Goal: Transaction & Acquisition: Download file/media

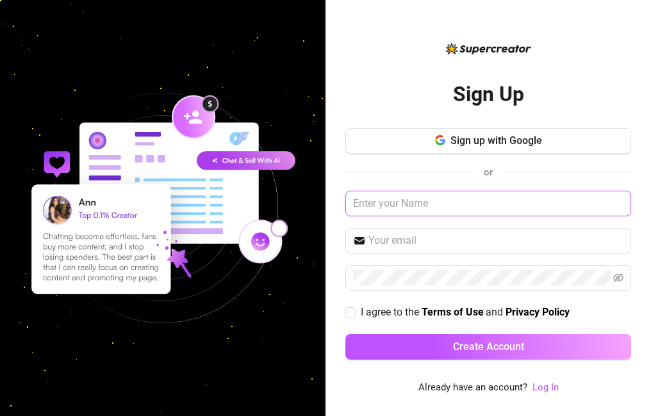
click at [413, 207] on input "text" at bounding box center [488, 204] width 286 height 26
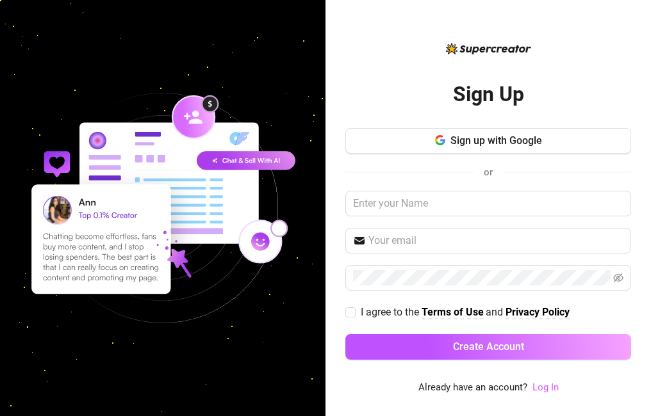
click at [538, 385] on link "Log In" at bounding box center [545, 388] width 26 height 12
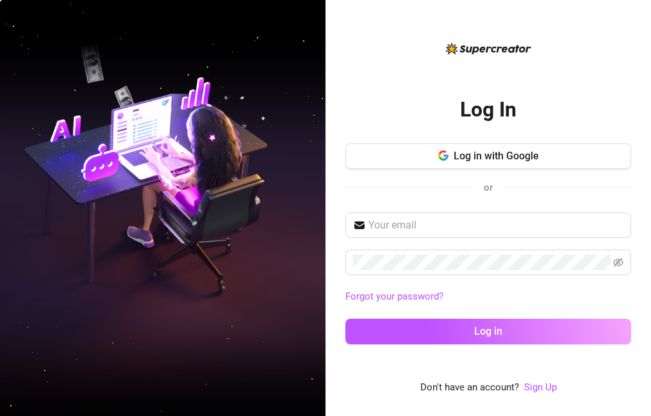
click at [423, 241] on div "Forgot your password? Log in" at bounding box center [488, 284] width 286 height 143
click at [425, 234] on span at bounding box center [488, 226] width 286 height 26
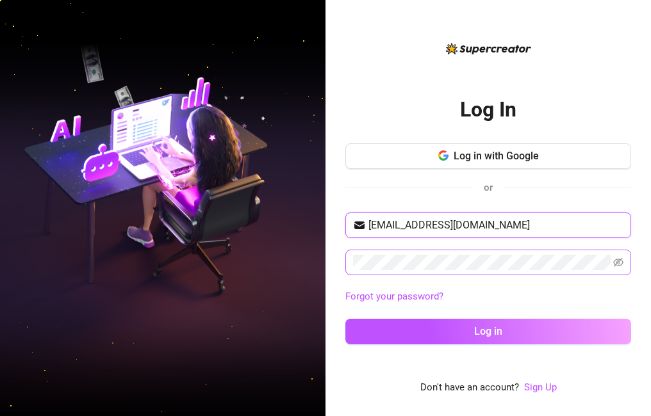
type input "[EMAIL_ADDRESS][DOMAIN_NAME]"
click at [569, 207] on div "Log in with Google or" at bounding box center [488, 177] width 286 height 69
click at [623, 262] on icon "eye-invisible" at bounding box center [618, 262] width 10 height 9
click at [388, 74] on div "Log In Log in with Google or [EMAIL_ADDRESS][DOMAIN_NAME] Forgot your password?…" at bounding box center [488, 218] width 286 height 355
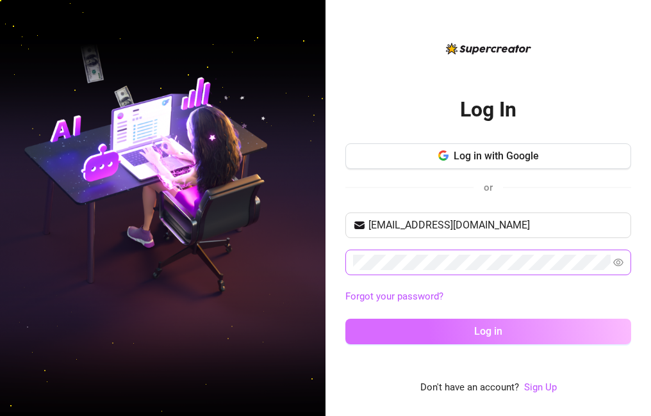
click at [493, 337] on span "Log in" at bounding box center [488, 331] width 28 height 12
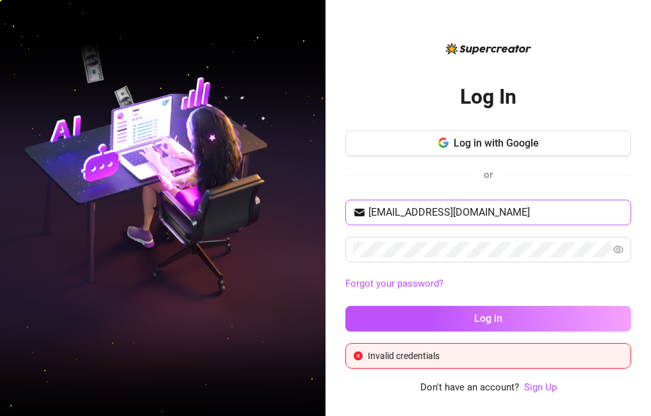
click at [417, 221] on span "[EMAIL_ADDRESS][DOMAIN_NAME]" at bounding box center [488, 213] width 286 height 26
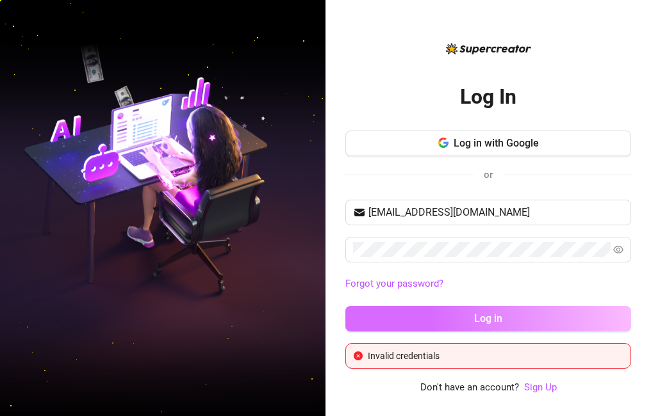
click at [424, 315] on button "Log in" at bounding box center [488, 319] width 286 height 26
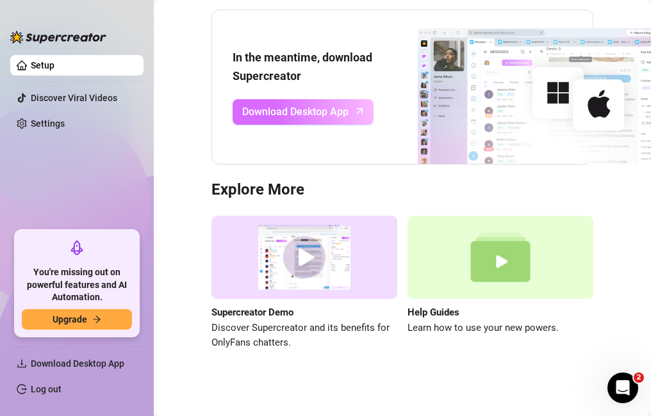
scroll to position [133, 0]
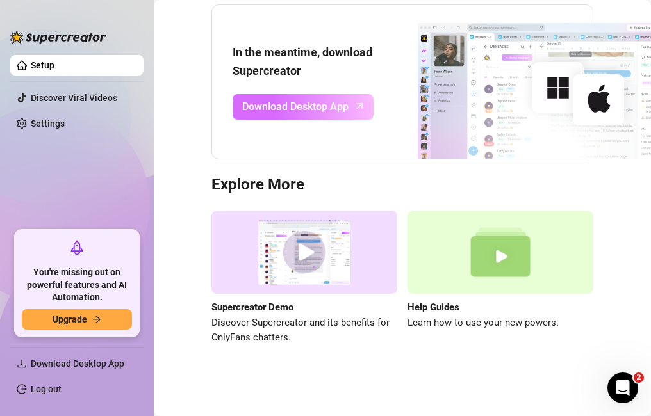
click at [291, 104] on span "Download Desktop App" at bounding box center [295, 107] width 106 height 16
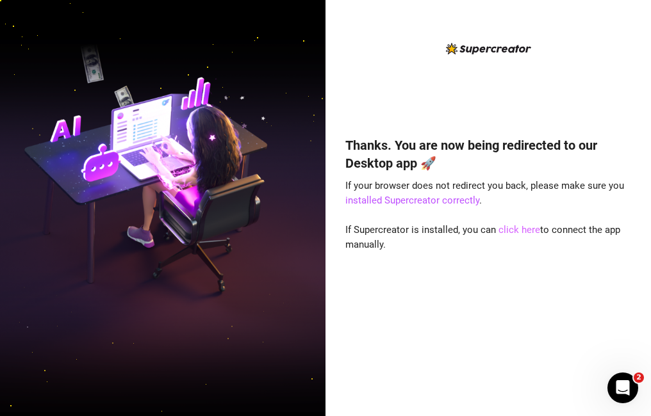
click at [502, 229] on link "click here" at bounding box center [519, 230] width 42 height 12
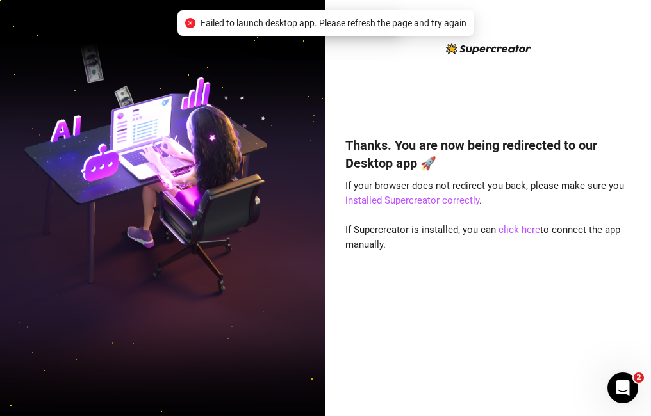
click at [316, 28] on span "Failed to launch desktop app. Please refresh the page and try again" at bounding box center [333, 23] width 266 height 14
click at [318, 27] on span "Failed to launch desktop app. Please refresh the page and try again" at bounding box center [333, 23] width 266 height 14
click at [530, 229] on link "click here" at bounding box center [519, 230] width 42 height 12
click at [513, 235] on link "click here" at bounding box center [519, 230] width 42 height 12
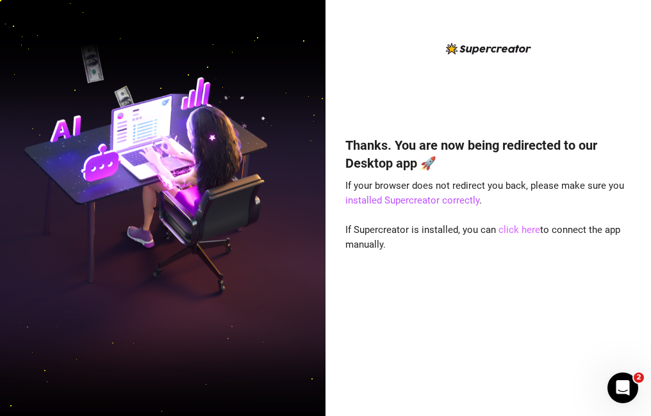
click at [527, 231] on link "click here" at bounding box center [519, 230] width 42 height 12
